Goal: Transaction & Acquisition: Purchase product/service

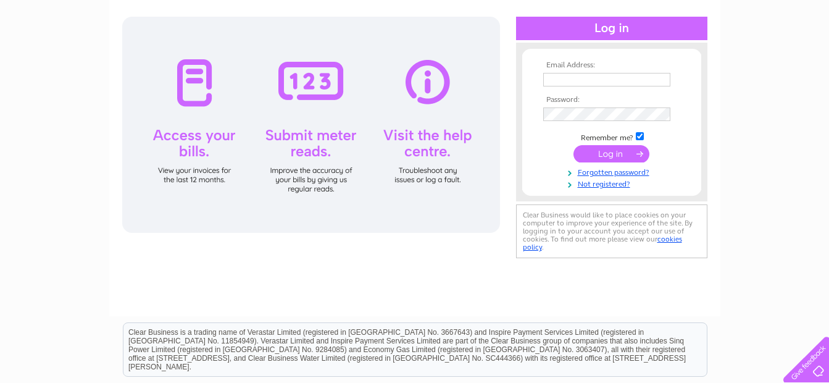
scroll to position [124, 0]
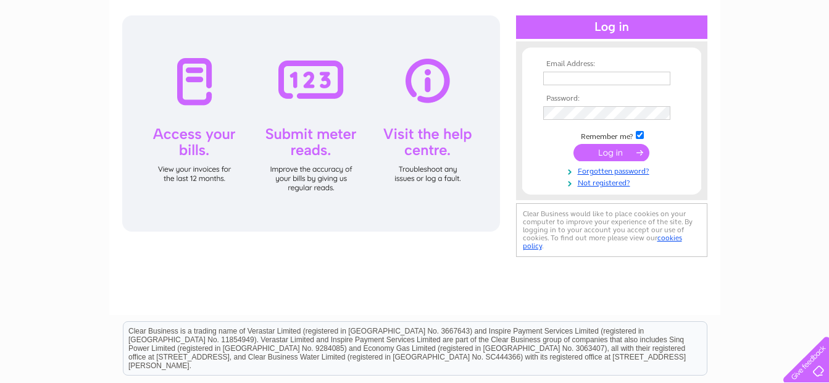
type input "info@jmportugues.co.uk"
click at [610, 151] on input "submit" at bounding box center [612, 152] width 76 height 17
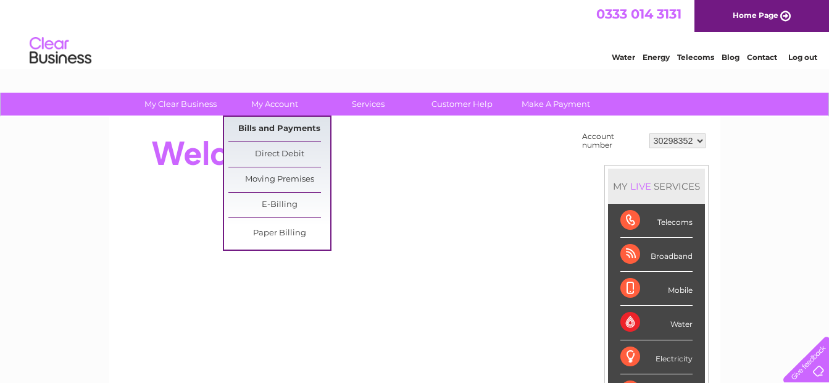
click at [284, 129] on link "Bills and Payments" at bounding box center [280, 129] width 102 height 25
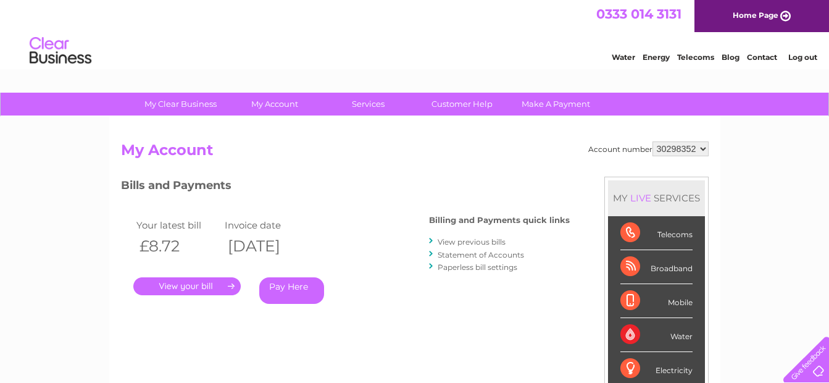
scroll to position [62, 0]
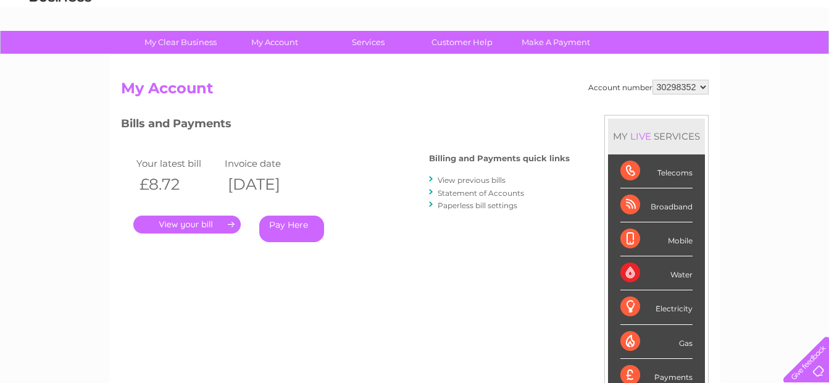
click at [201, 223] on link "." at bounding box center [186, 225] width 107 height 18
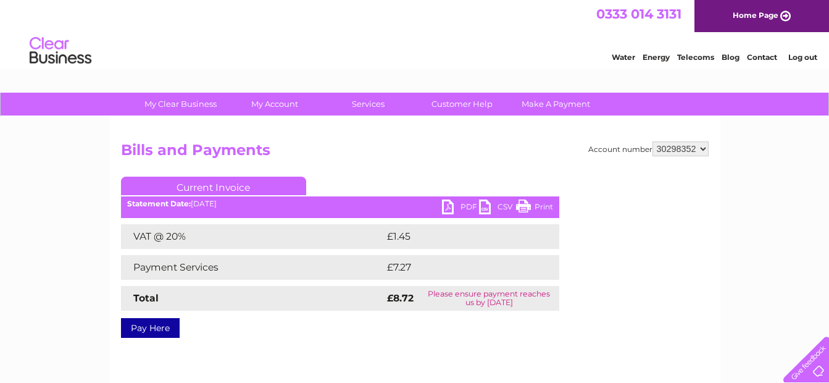
click at [702, 148] on select "30298352" at bounding box center [681, 148] width 56 height 15
click at [715, 206] on div "Account number 30298352 Bills and Payments Current Invoice PDF CSV Print VAT @ …" at bounding box center [414, 290] width 611 height 346
click at [232, 187] on link "Current Invoice" at bounding box center [213, 186] width 185 height 19
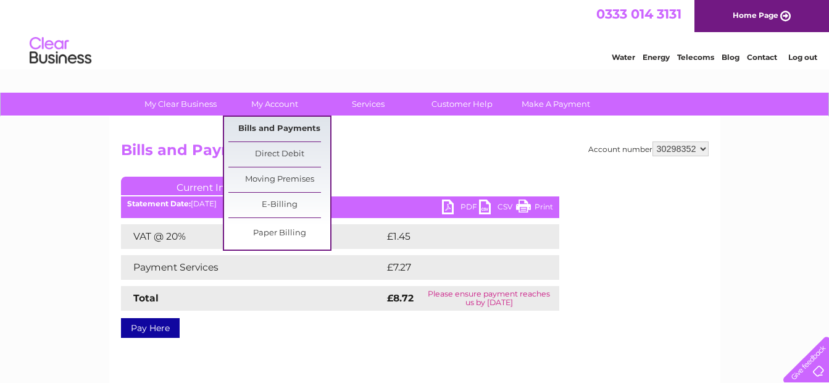
click at [285, 128] on link "Bills and Payments" at bounding box center [280, 129] width 102 height 25
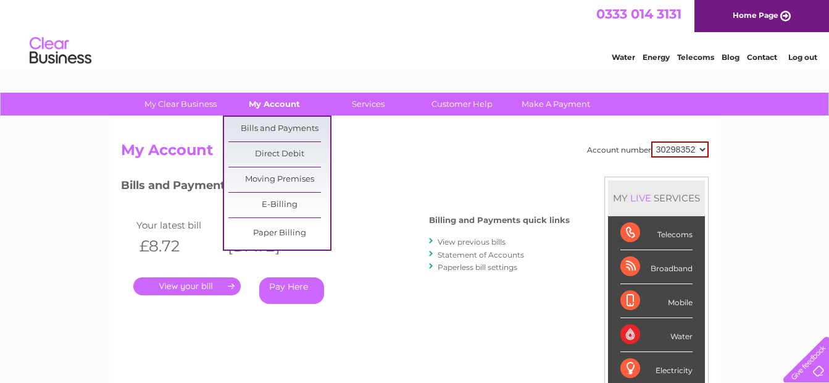
click at [269, 101] on link "My Account" at bounding box center [275, 104] width 102 height 23
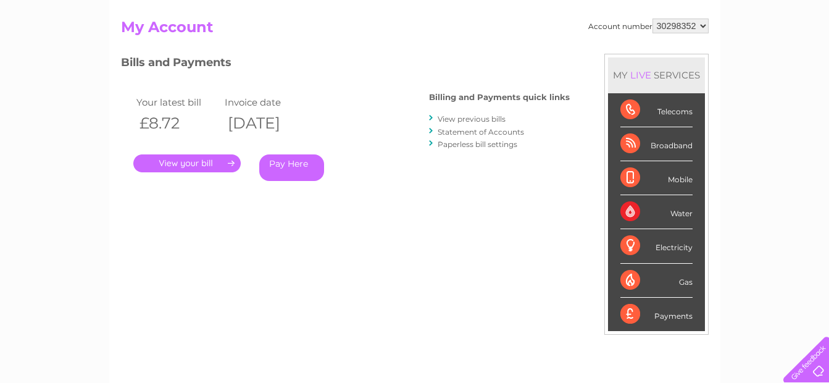
scroll to position [124, 0]
click at [291, 162] on link "Pay Here" at bounding box center [291, 167] width 65 height 27
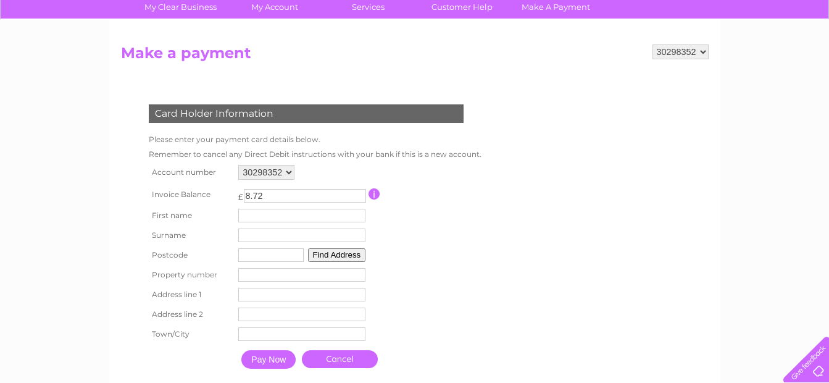
scroll to position [124, 0]
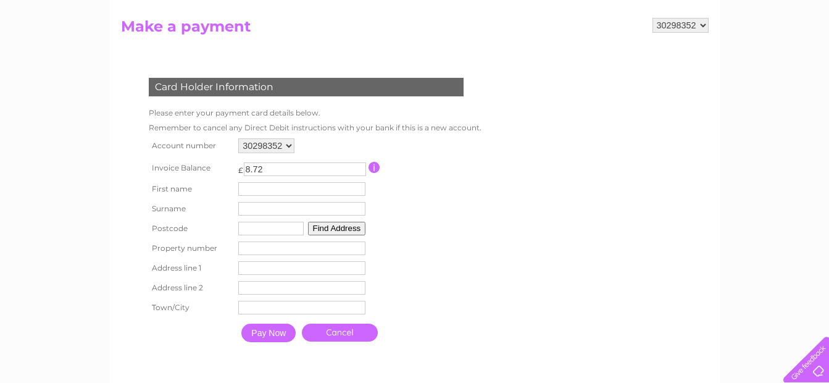
click at [376, 166] on input "button" at bounding box center [375, 167] width 12 height 11
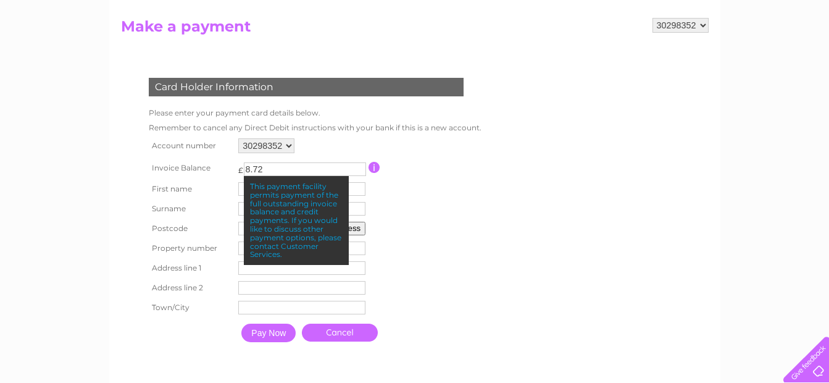
click at [506, 182] on form "30298352 Make a payment Card Holder Information Please enter your payment card …" at bounding box center [415, 195] width 588 height 355
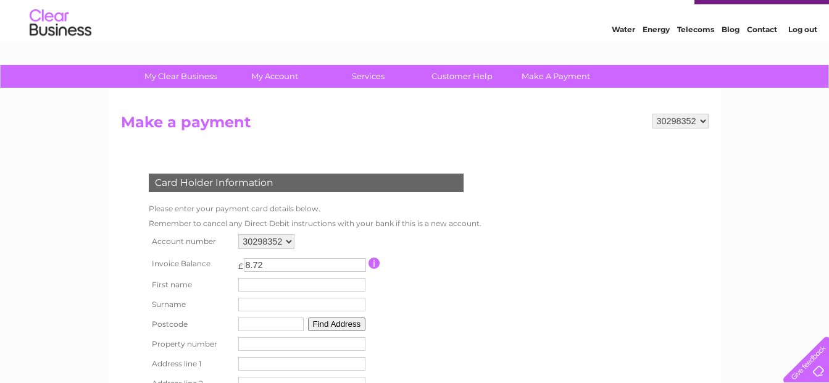
scroll to position [0, 0]
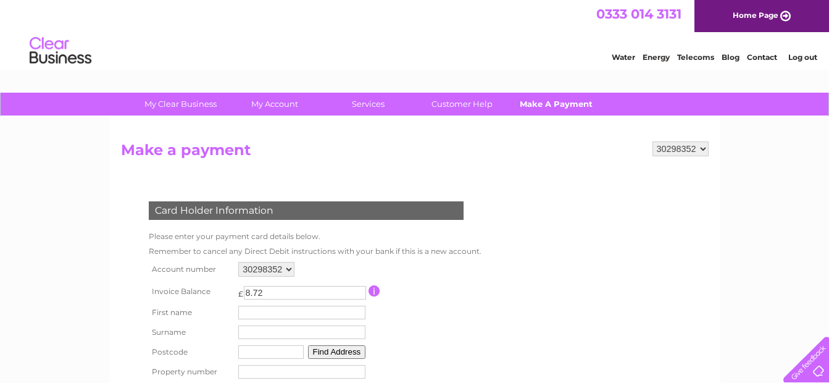
click at [566, 103] on link "Make A Payment" at bounding box center [556, 104] width 102 height 23
click at [58, 49] on img at bounding box center [60, 51] width 63 height 38
click at [801, 57] on link "Log out" at bounding box center [803, 56] width 29 height 9
